Goal: Task Accomplishment & Management: Complete application form

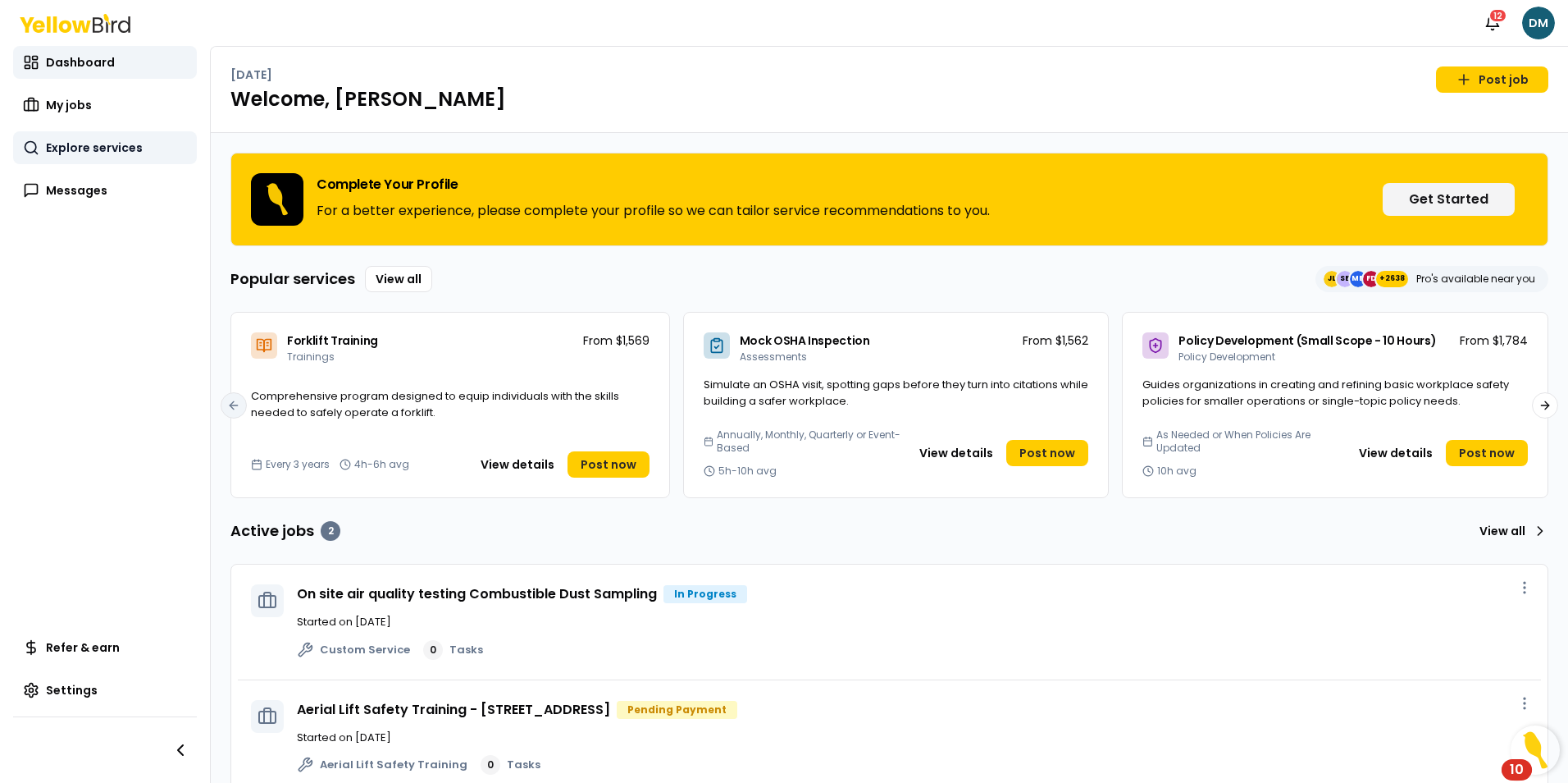
click at [91, 154] on span "Explore services" at bounding box center [94, 148] width 97 height 17
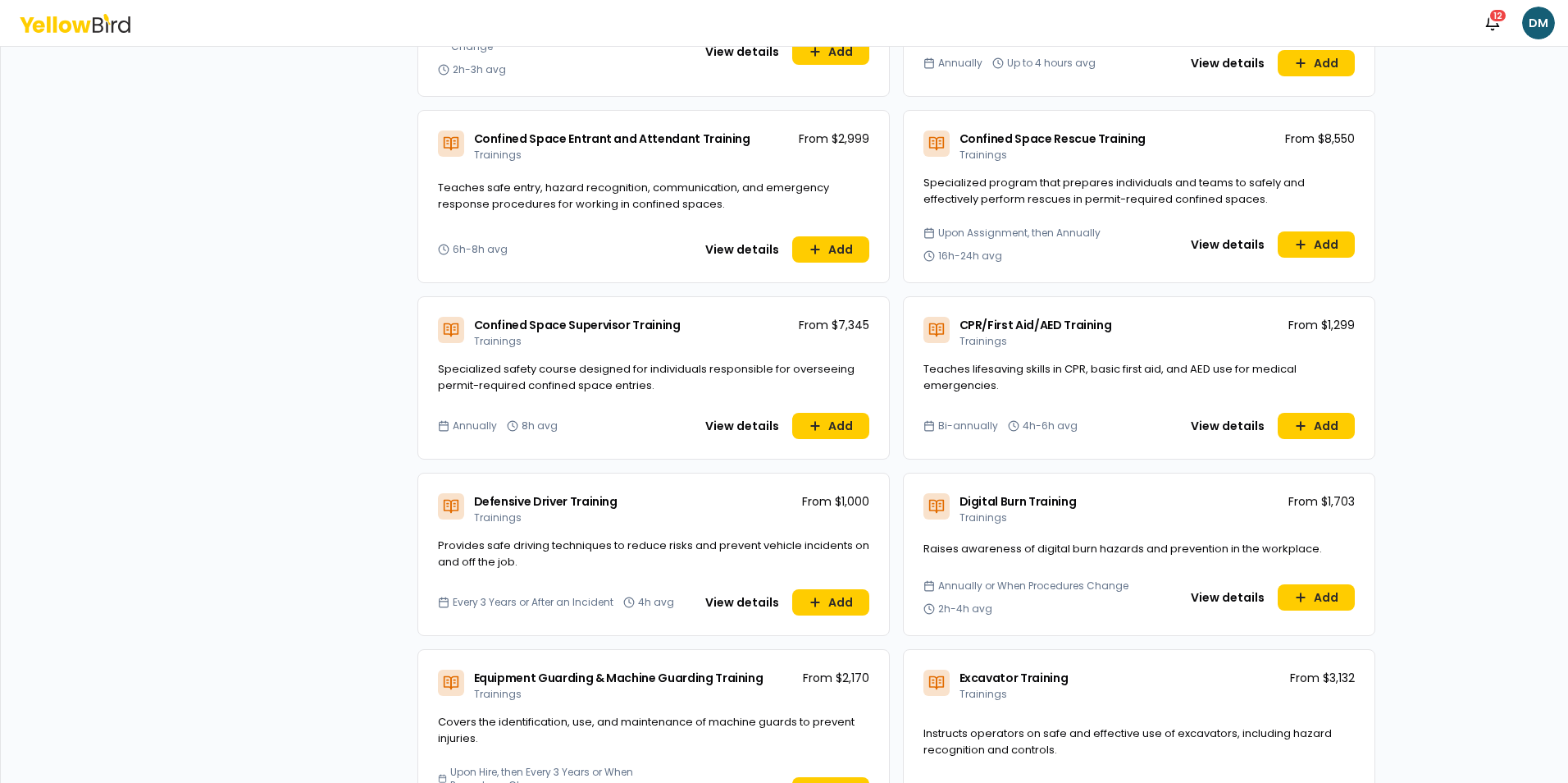
scroll to position [657, 0]
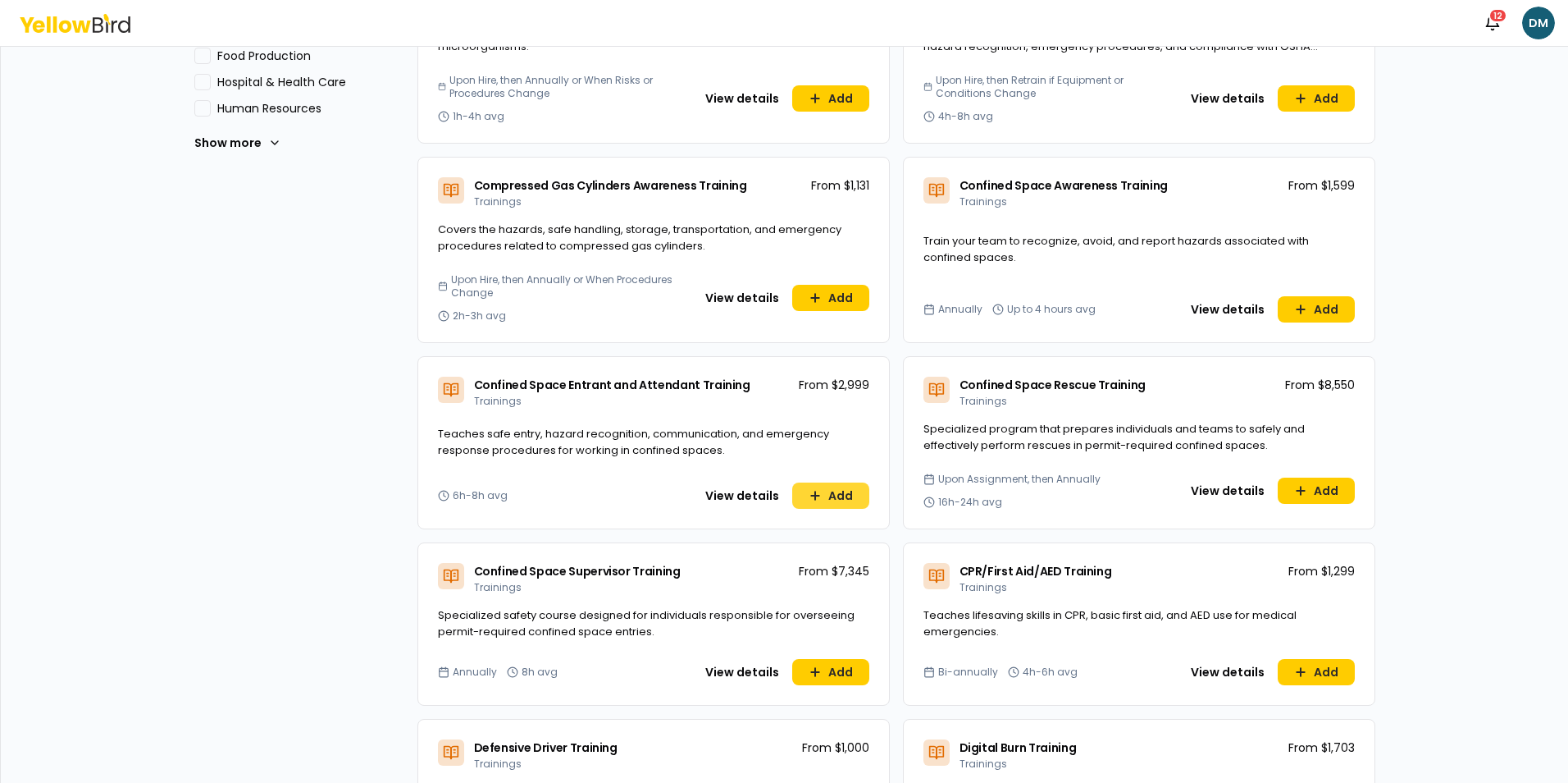
click at [808, 507] on button "Add" at bounding box center [830, 496] width 77 height 26
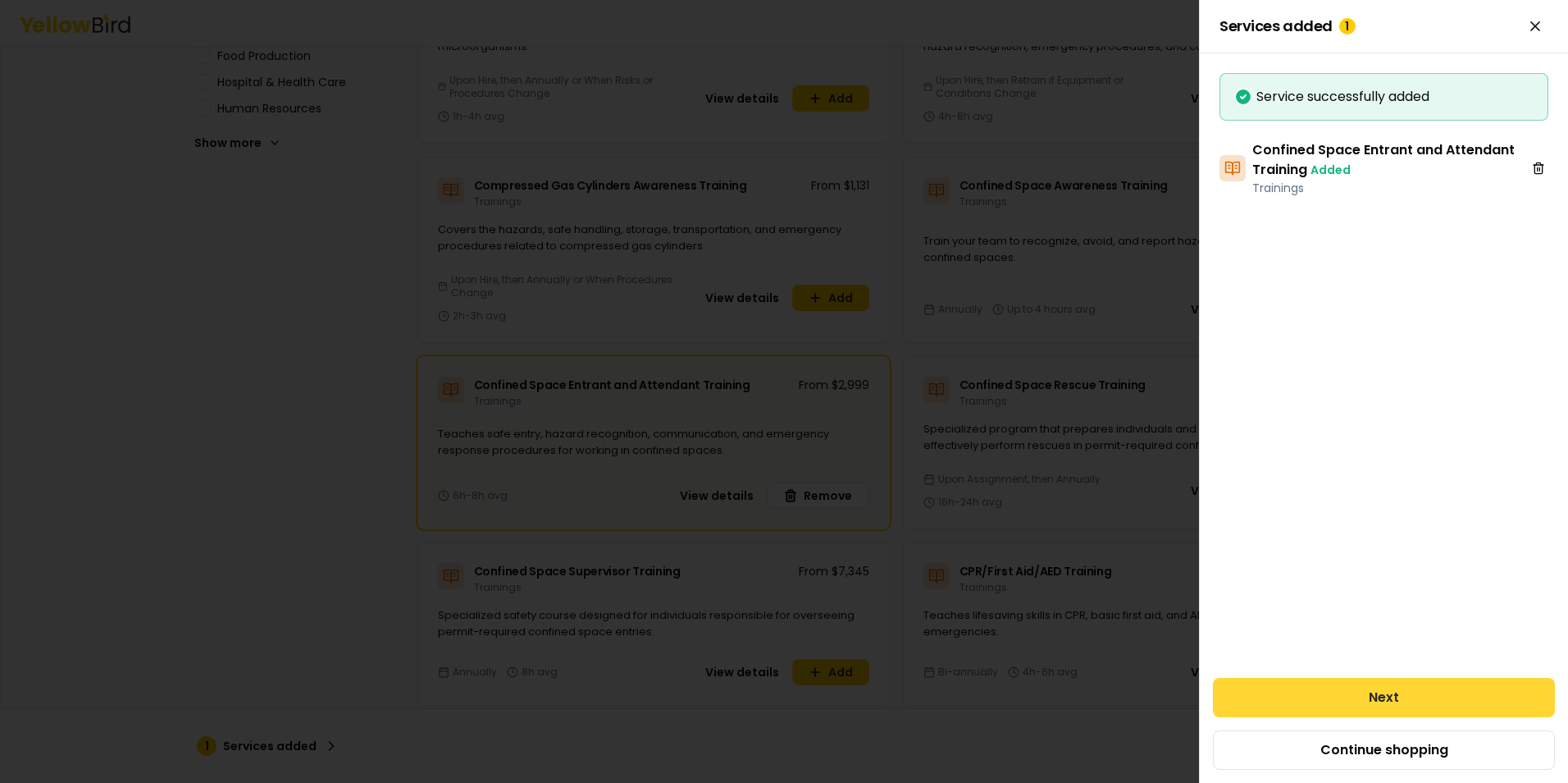
click at [1310, 714] on button "Next" at bounding box center [1384, 697] width 342 height 40
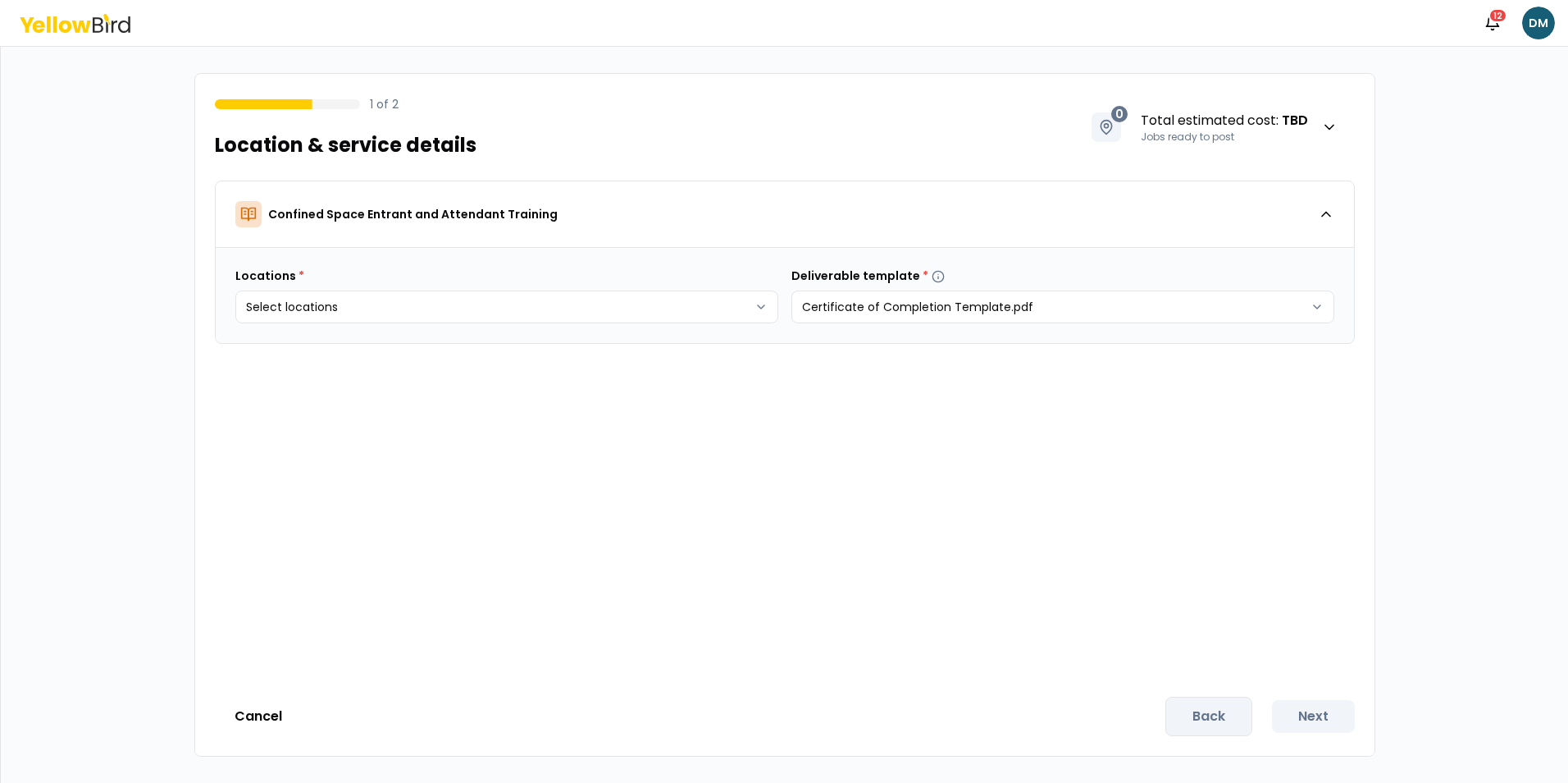
click at [462, 325] on div "Locations * Select locations Deliverable template * Certificate of Completion T…" at bounding box center [784, 295] width 1139 height 95
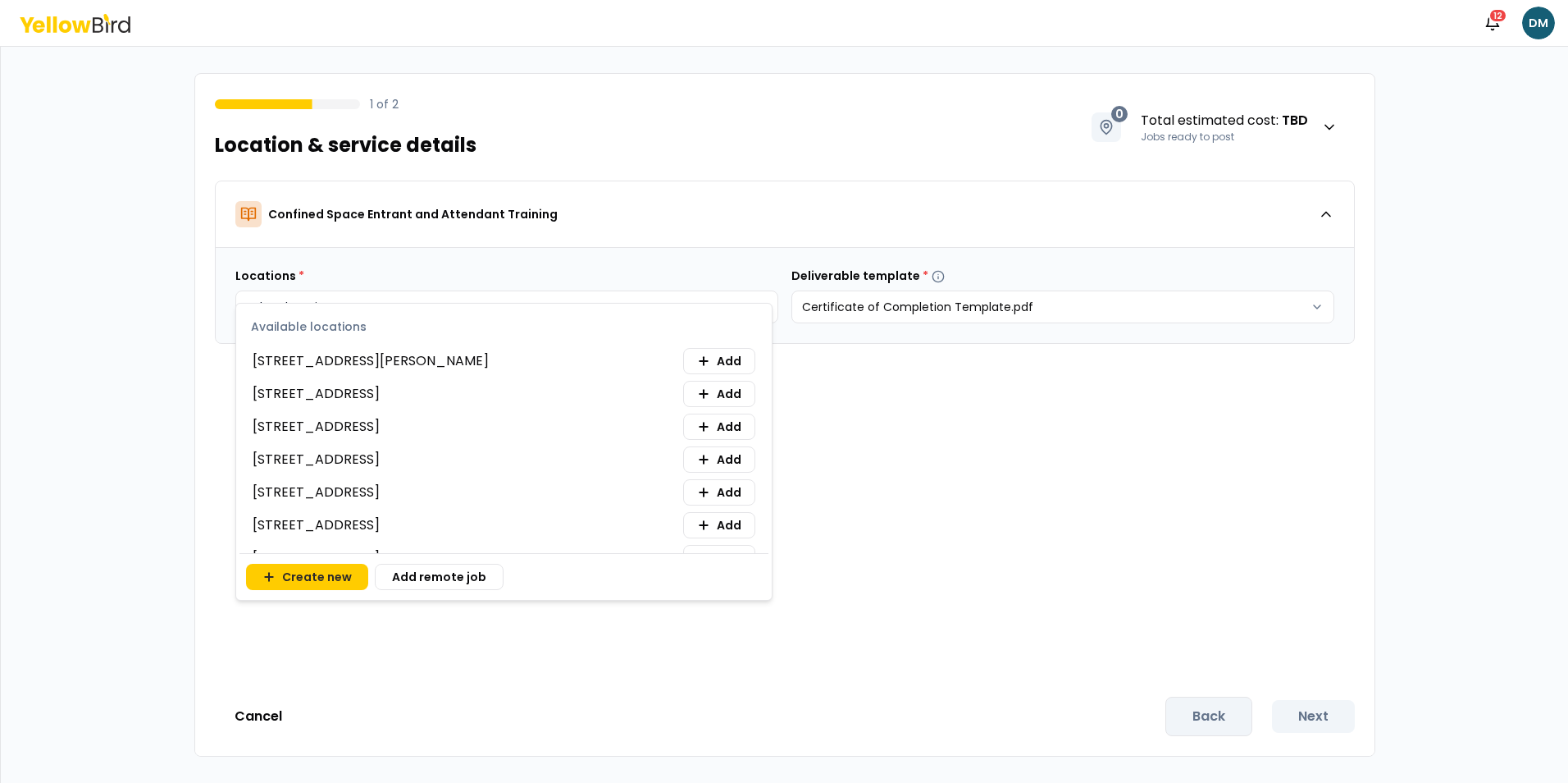
click at [452, 311] on body "Notifications 12 DM 1 of 2 Location & service details 0 Total estimated cost : …" at bounding box center [784, 392] width 1568 height 783
click at [329, 584] on button "Create new" at bounding box center [307, 577] width 122 height 26
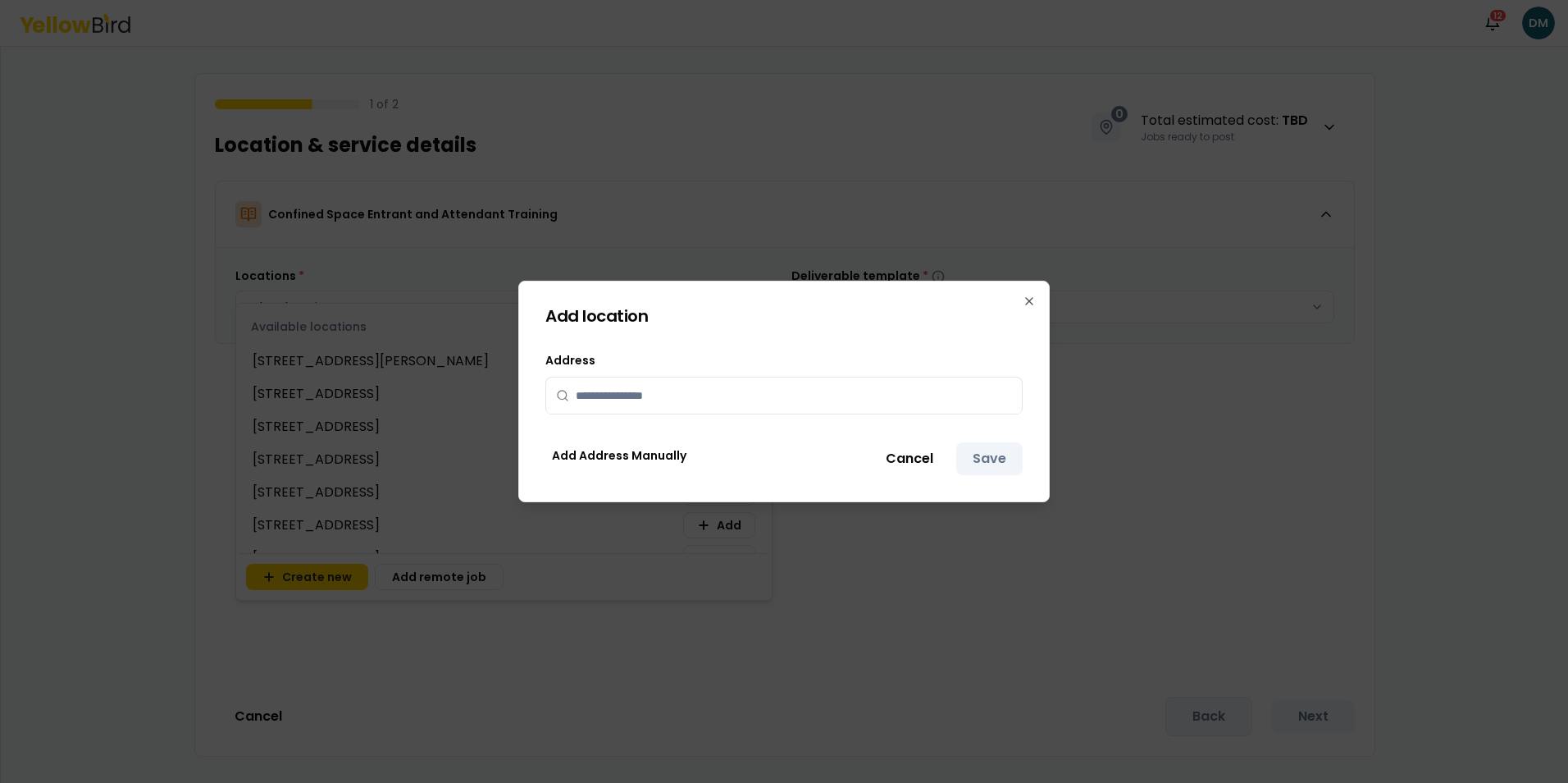
click at [627, 392] on input "text" at bounding box center [793, 396] width 436 height 36
